Goal: Task Accomplishment & Management: Manage account settings

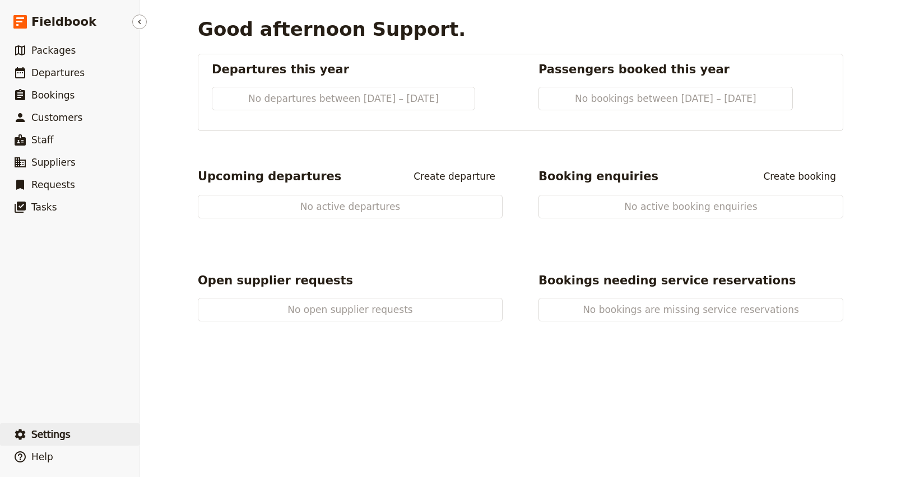
click at [77, 435] on button "​ Settings" at bounding box center [69, 435] width 139 height 22
click at [169, 407] on span "Your organization" at bounding box center [185, 403] width 68 height 11
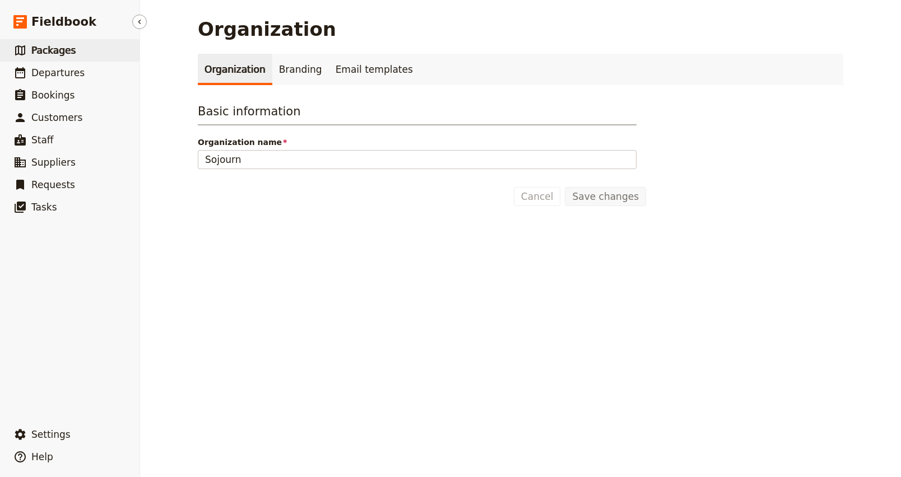
click at [52, 55] on span "Packages" at bounding box center [53, 50] width 44 height 11
select select "UPDATED_AT"
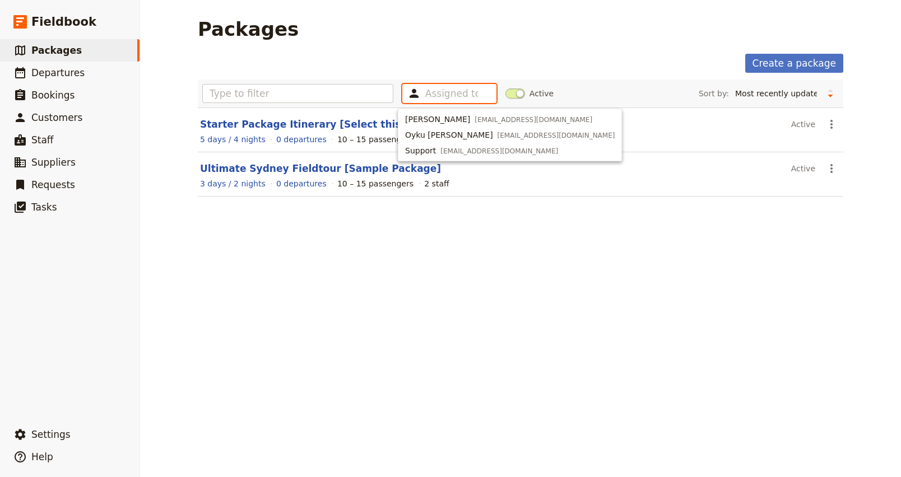
click at [445, 96] on input "text" at bounding box center [451, 93] width 53 height 13
click at [412, 33] on div "Packages" at bounding box center [520, 29] width 645 height 22
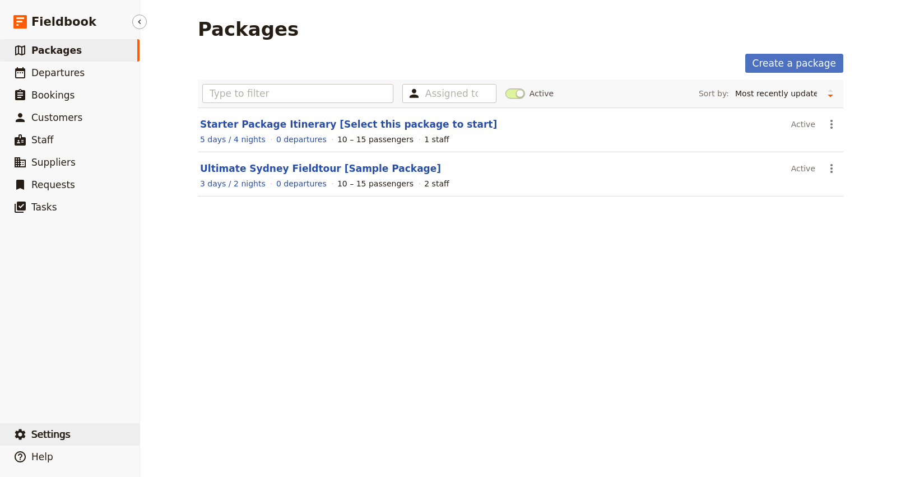
click at [61, 434] on span "Settings" at bounding box center [50, 434] width 39 height 11
click at [187, 436] on span "Sign out" at bounding box center [196, 435] width 91 height 11
